Goal: Navigation & Orientation: Find specific page/section

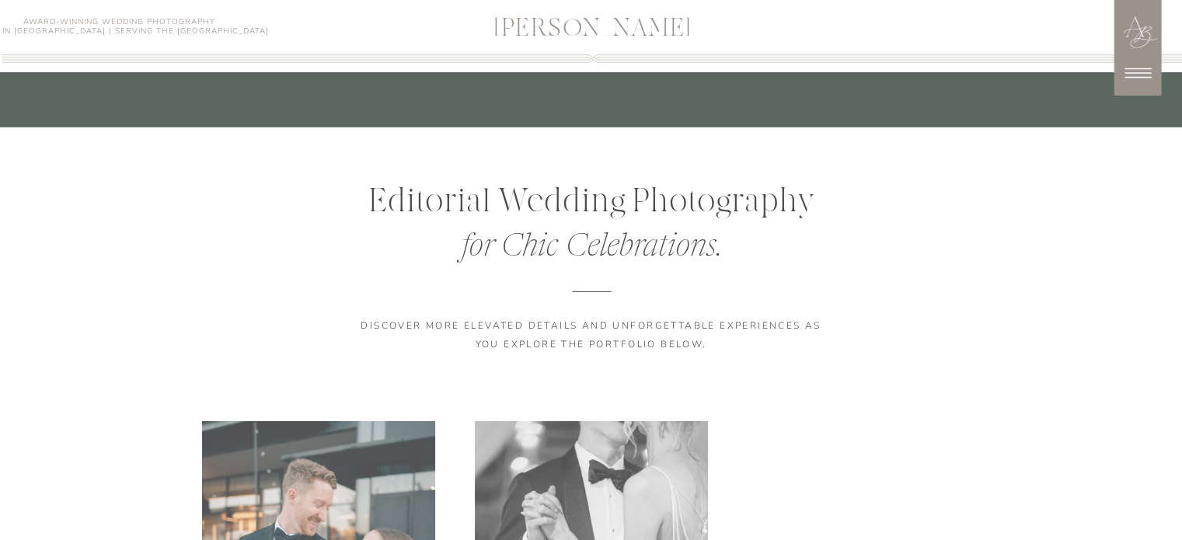
scroll to position [5207, 0]
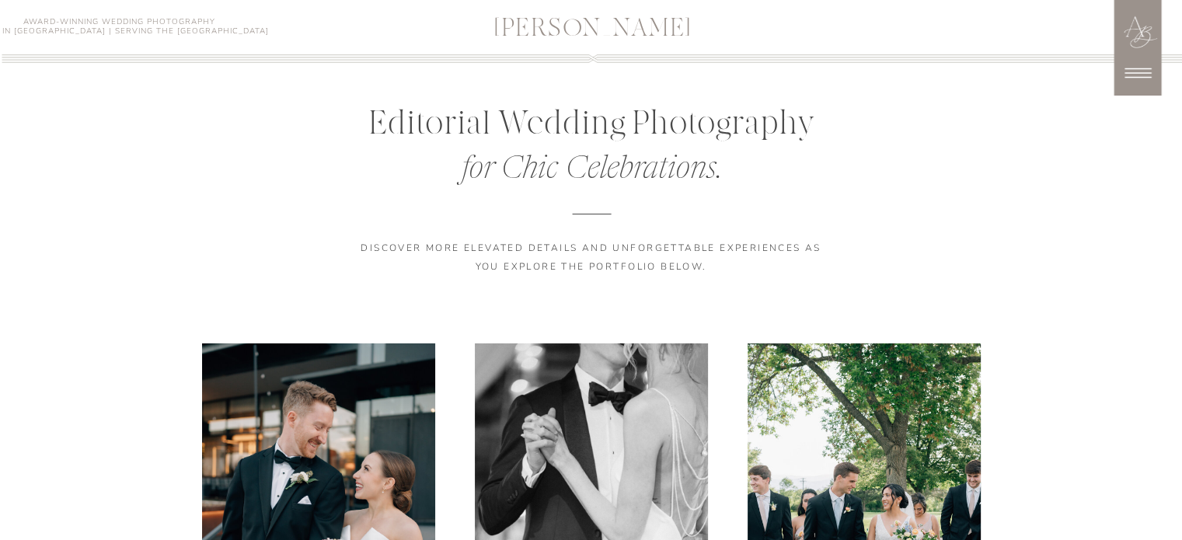
click at [1132, 66] on icon at bounding box center [1137, 73] width 39 height 39
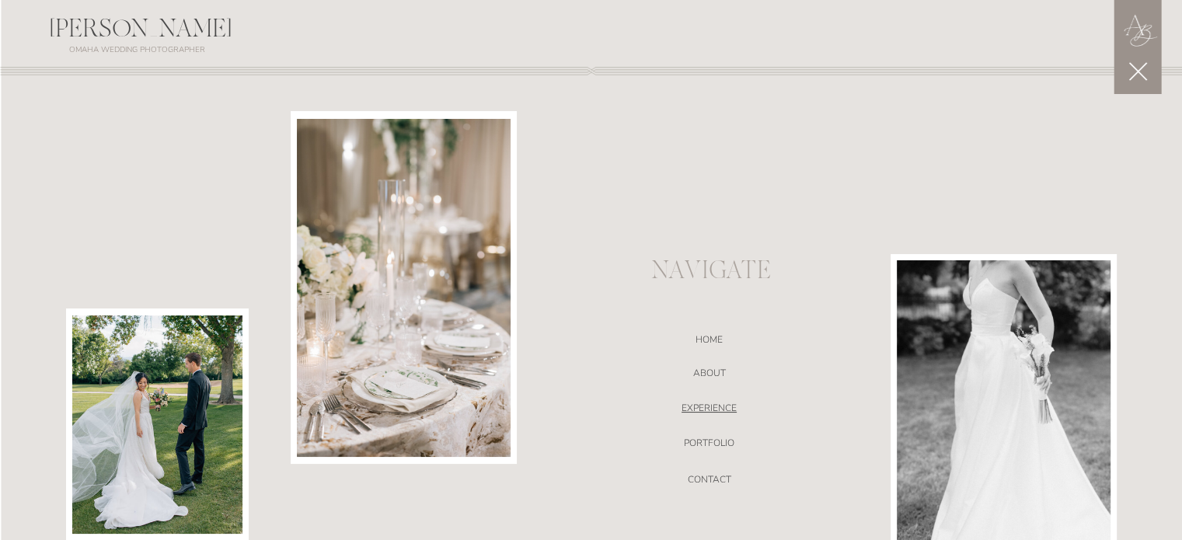
click at [701, 407] on nav "EXPERIENCE" at bounding box center [710, 411] width 330 height 16
